Goal: Task Accomplishment & Management: Manage account settings

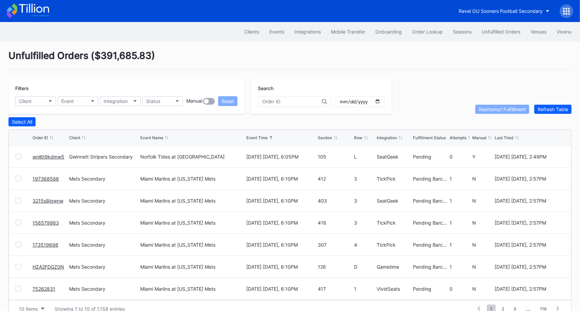
click at [53, 155] on link "wnl6t9kdmw5" at bounding box center [49, 157] width 32 height 6
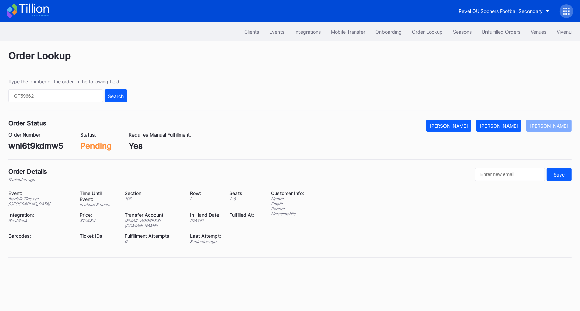
click at [40, 148] on div "wnl6t9kdmw5" at bounding box center [35, 146] width 55 height 10
copy div "wnl6t9kdmw5"
click at [508, 123] on div "Mark Fulfilled" at bounding box center [499, 126] width 38 height 6
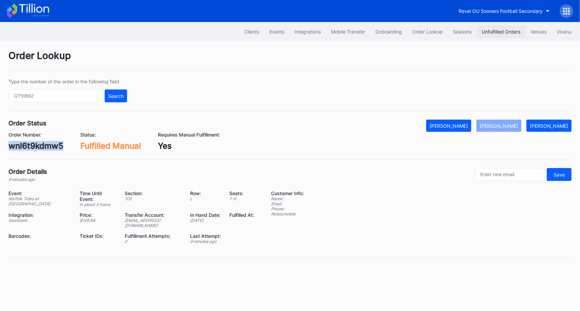
click at [486, 31] on div "Unfulfilled Orders" at bounding box center [501, 32] width 39 height 6
